Goal: Use online tool/utility: Utilize a website feature to perform a specific function

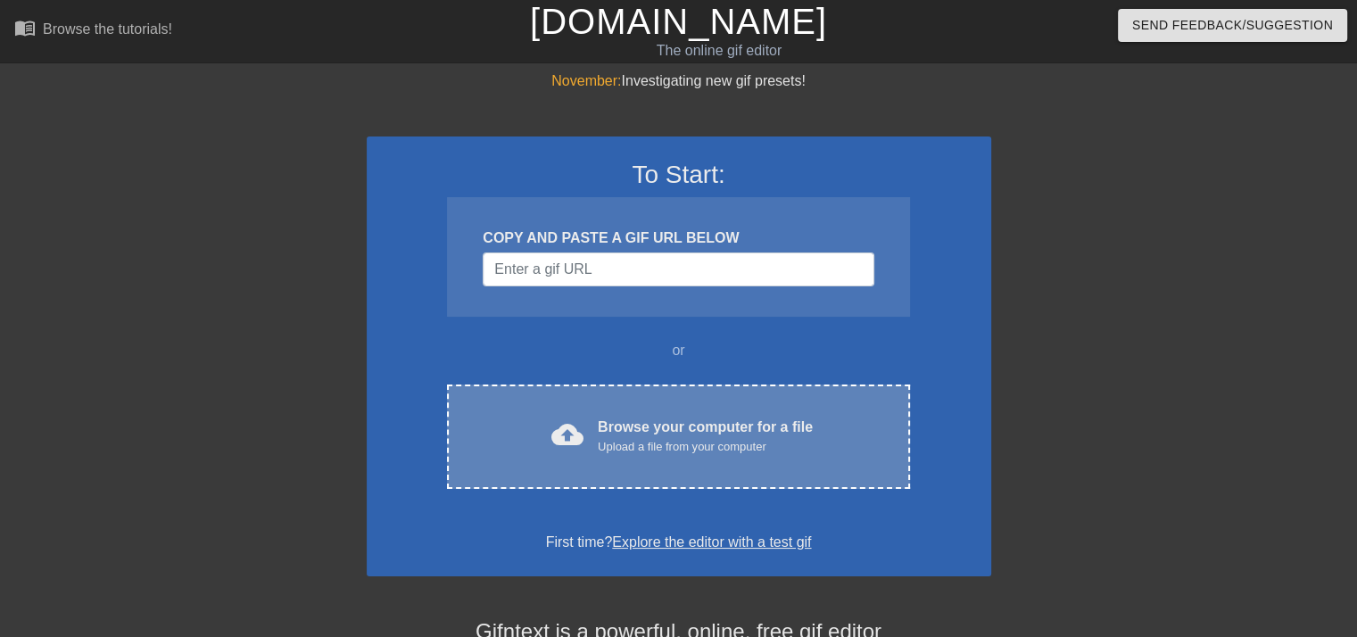
click at [561, 452] on div "cloud_upload" at bounding box center [563, 438] width 39 height 38
click at [677, 406] on div "cloud_upload Browse your computer for a file Upload a file from your computer C…" at bounding box center [678, 437] width 462 height 104
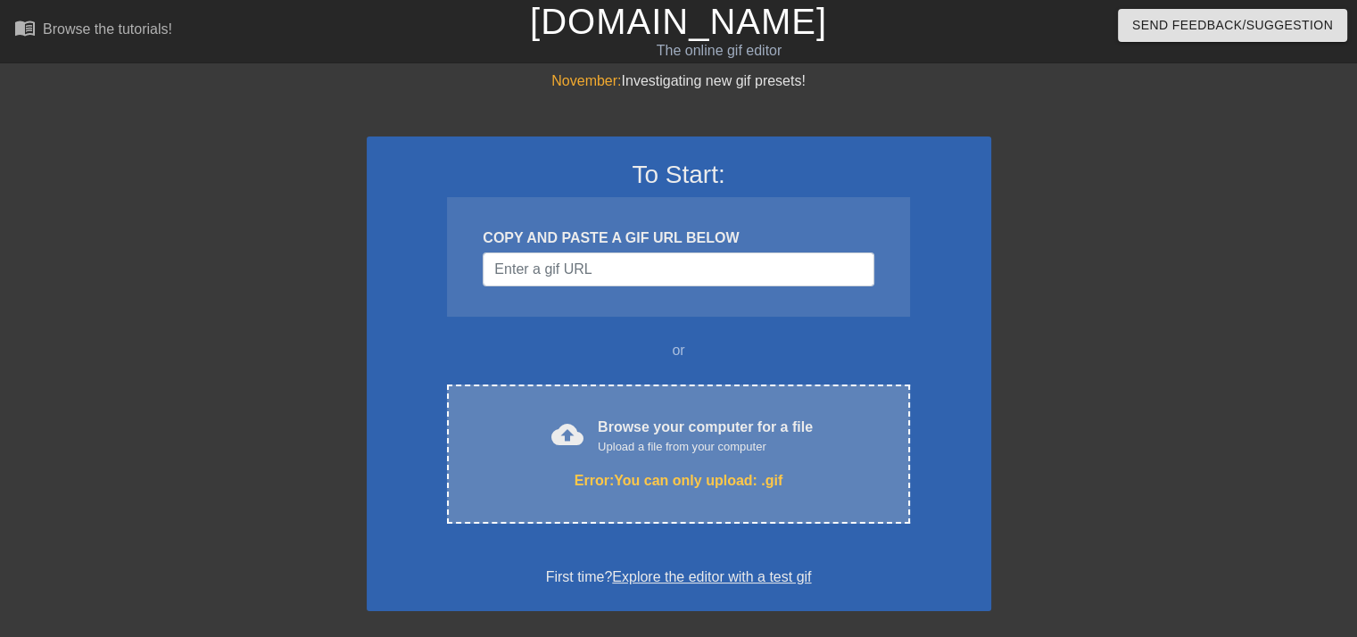
click at [651, 411] on div "cloud_upload Browse your computer for a file Upload a file from your computer E…" at bounding box center [678, 454] width 462 height 139
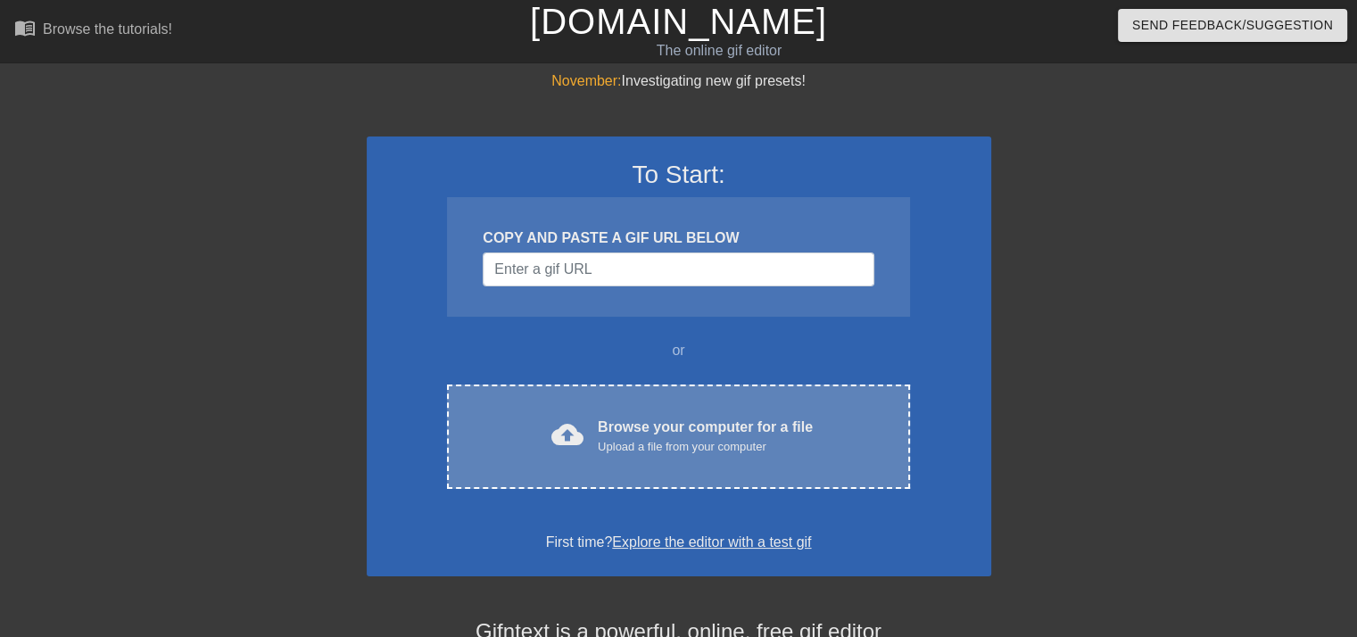
click at [621, 438] on div "Upload a file from your computer" at bounding box center [705, 447] width 215 height 18
